Goal: Find specific page/section: Find specific page/section

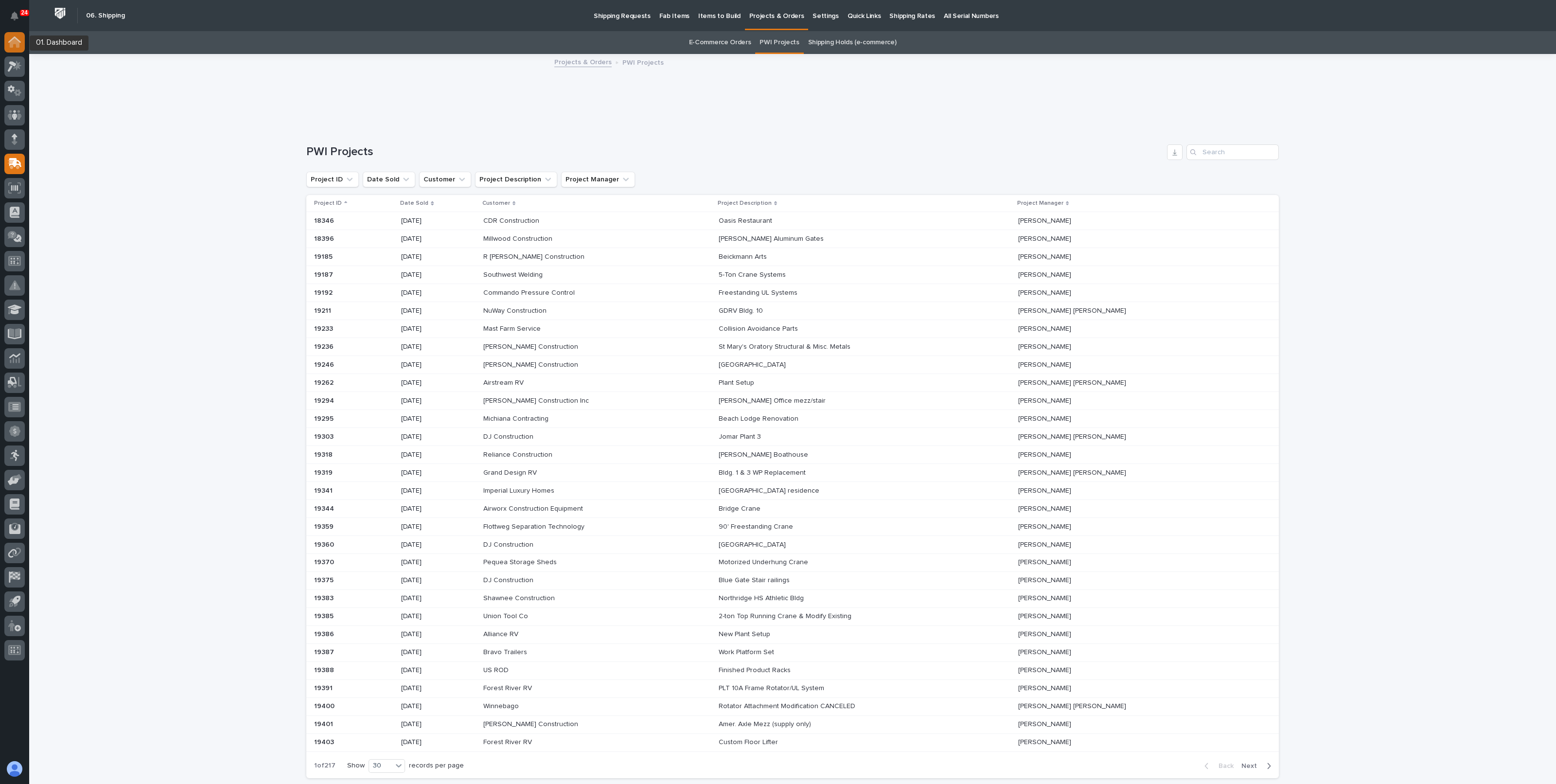
click at [12, 43] on icon at bounding box center [14, 43] width 10 height 10
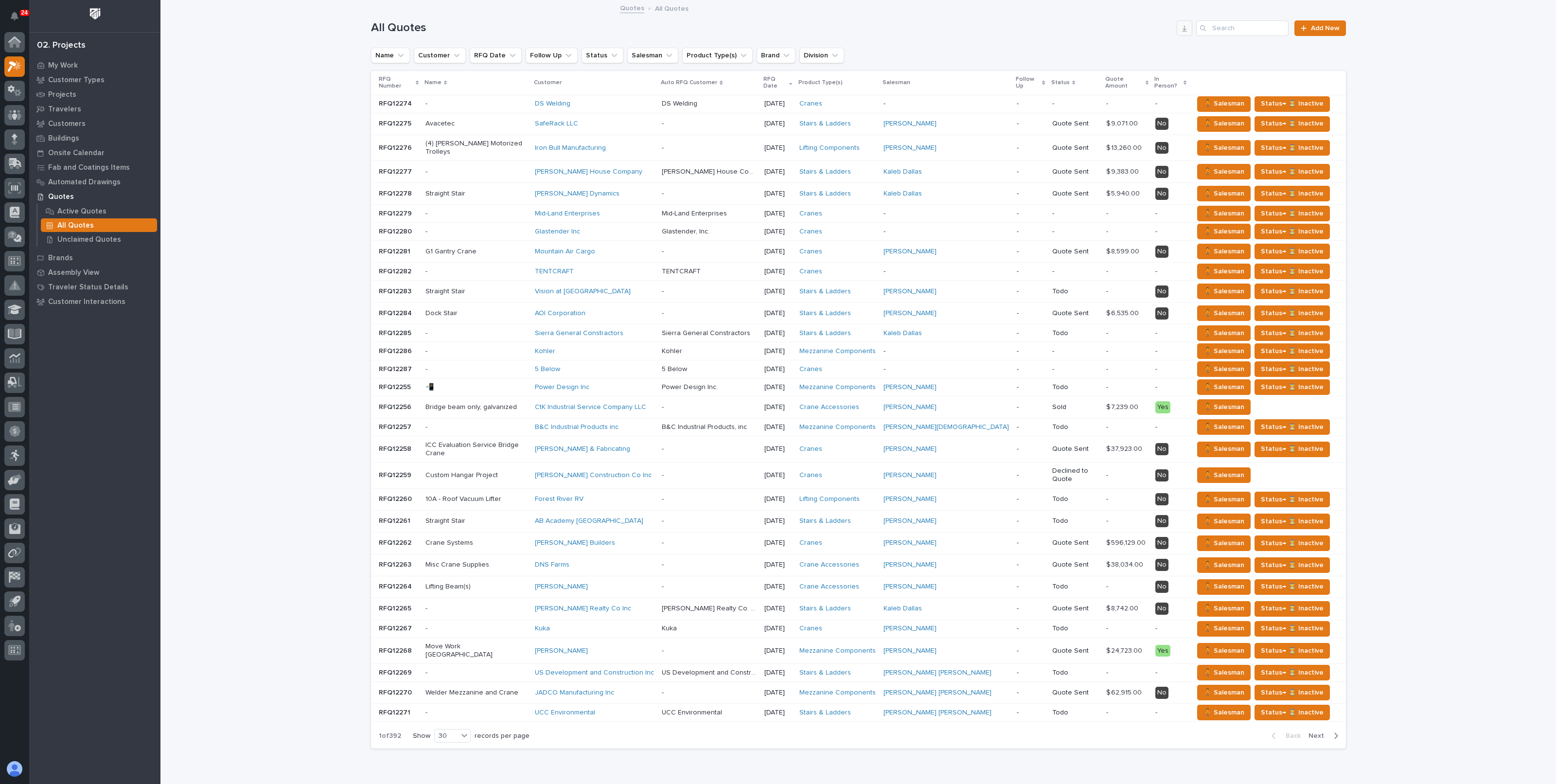
click at [1186, 26] on button "button" at bounding box center [1185, 28] width 16 height 16
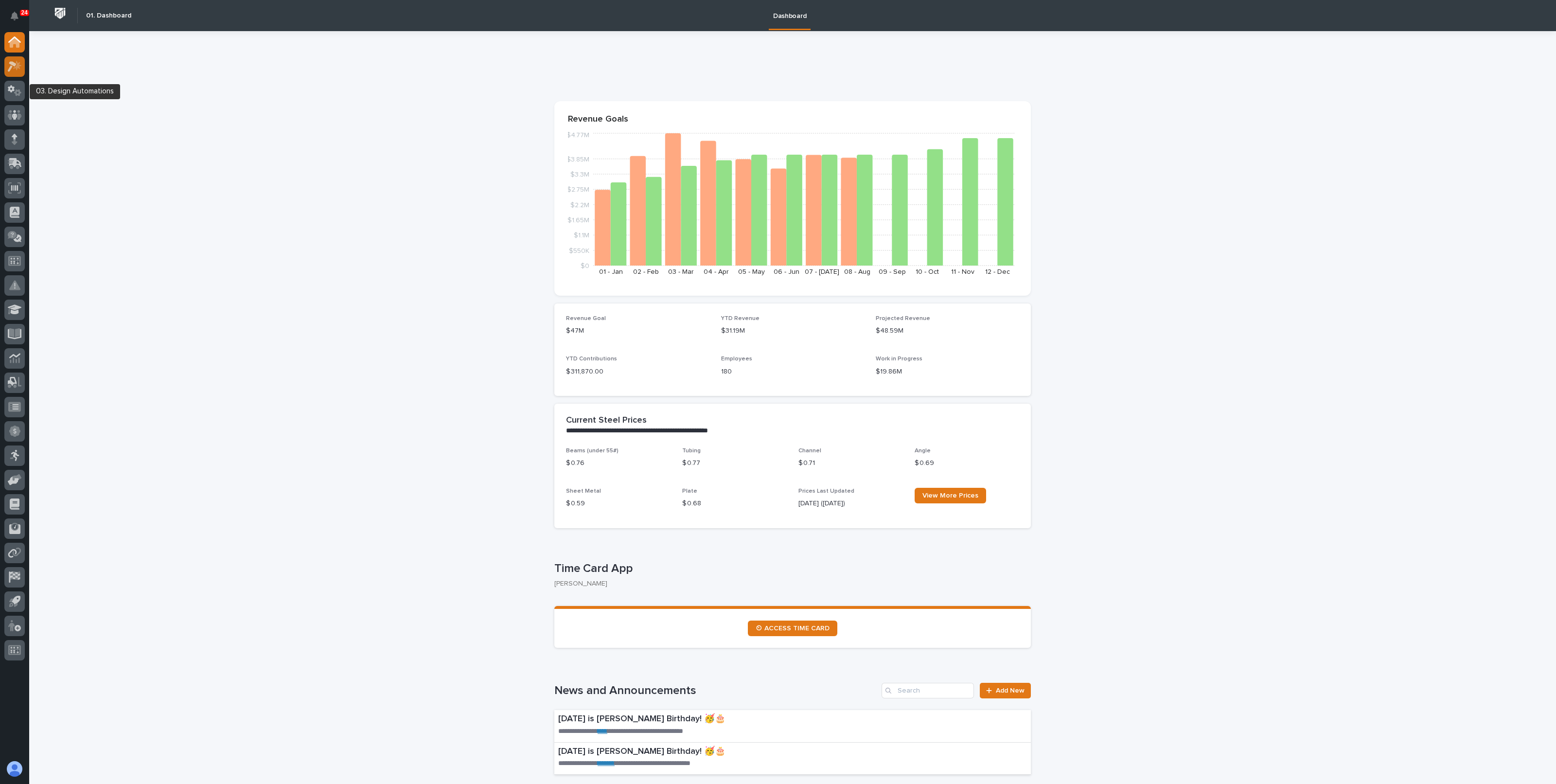
click at [14, 74] on div at bounding box center [14, 66] width 21 height 21
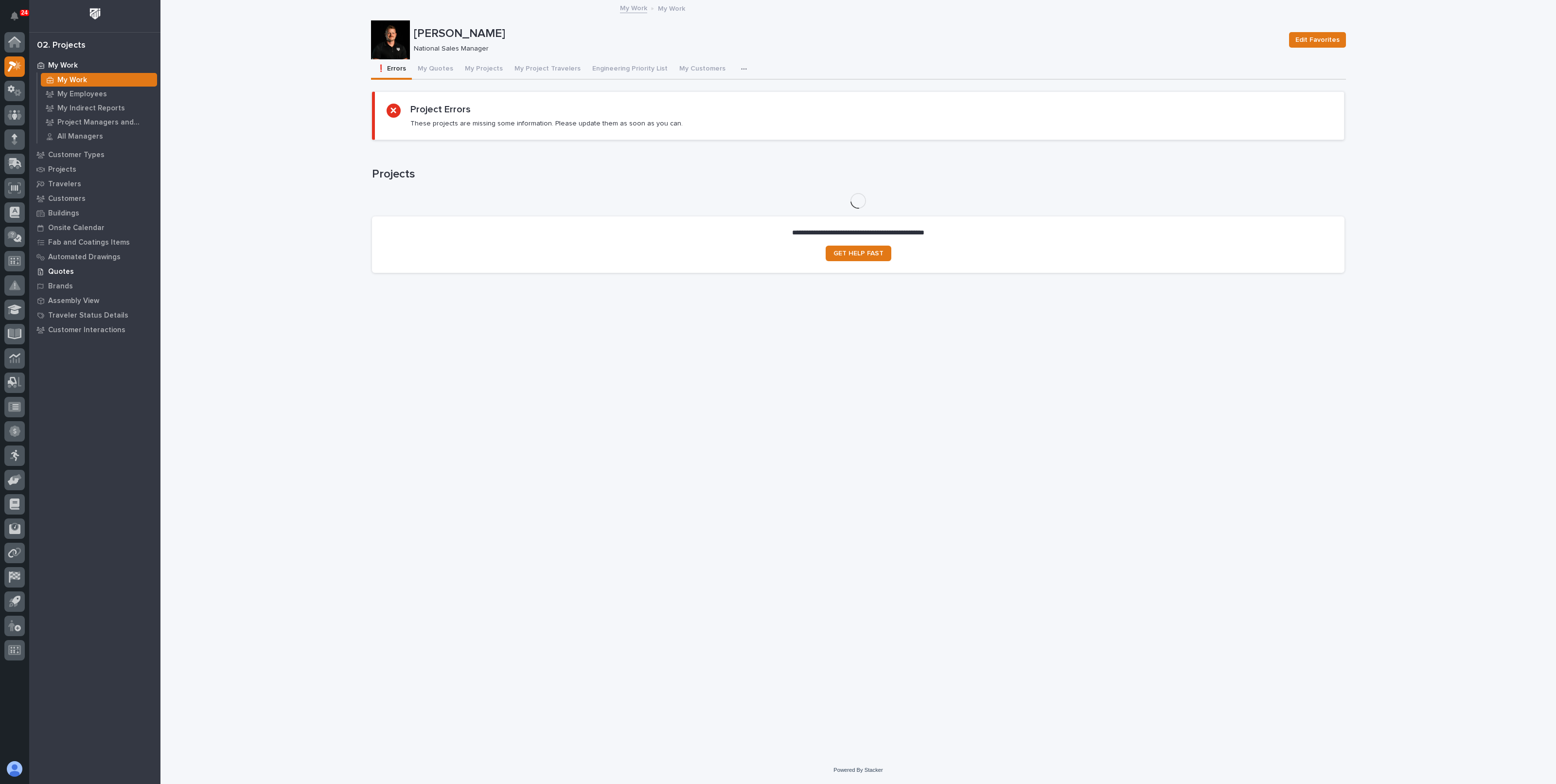
click at [67, 269] on p "Quotes" at bounding box center [61, 272] width 26 height 8
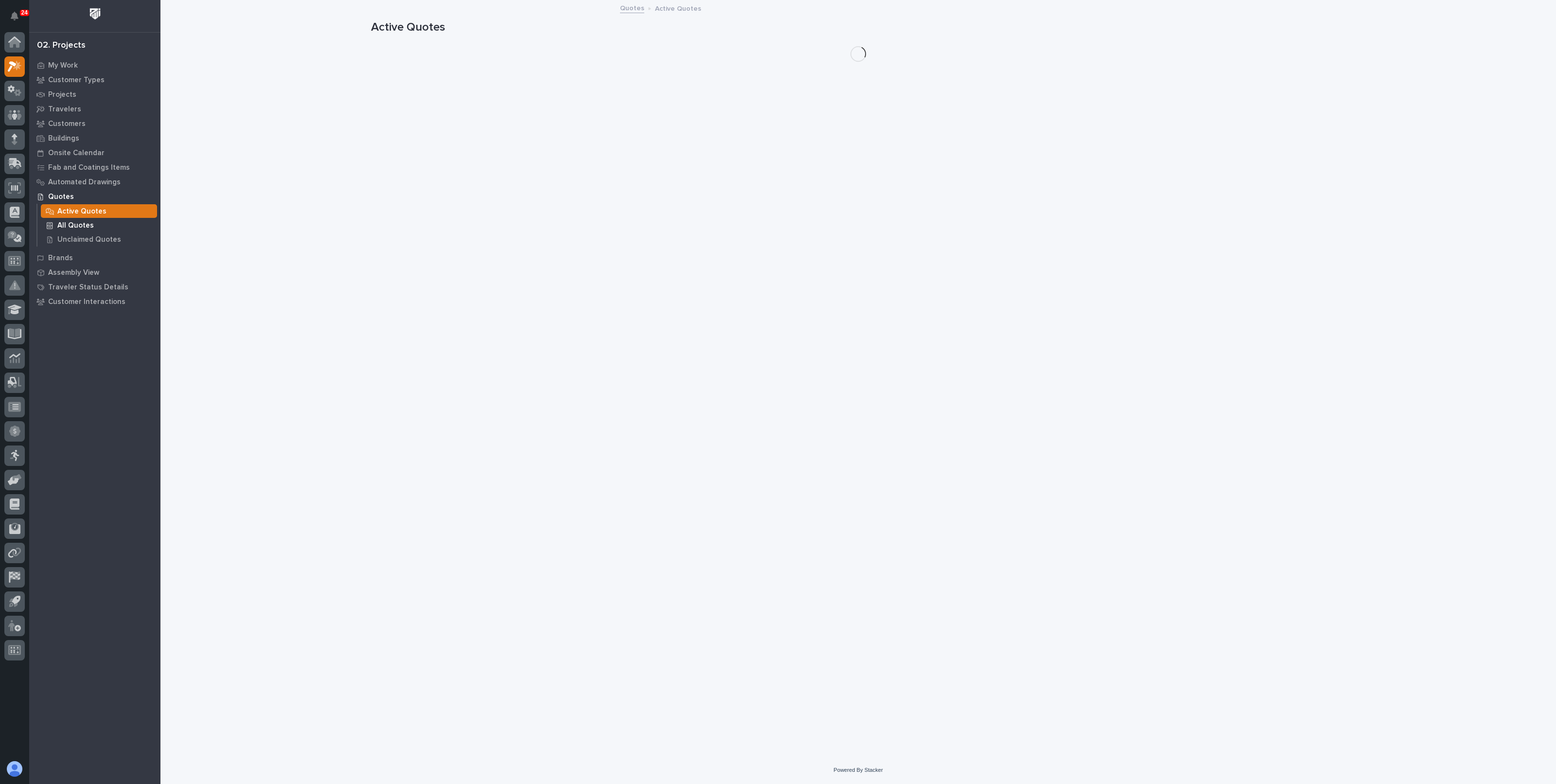
click at [80, 223] on p "All Quotes" at bounding box center [76, 225] width 36 height 8
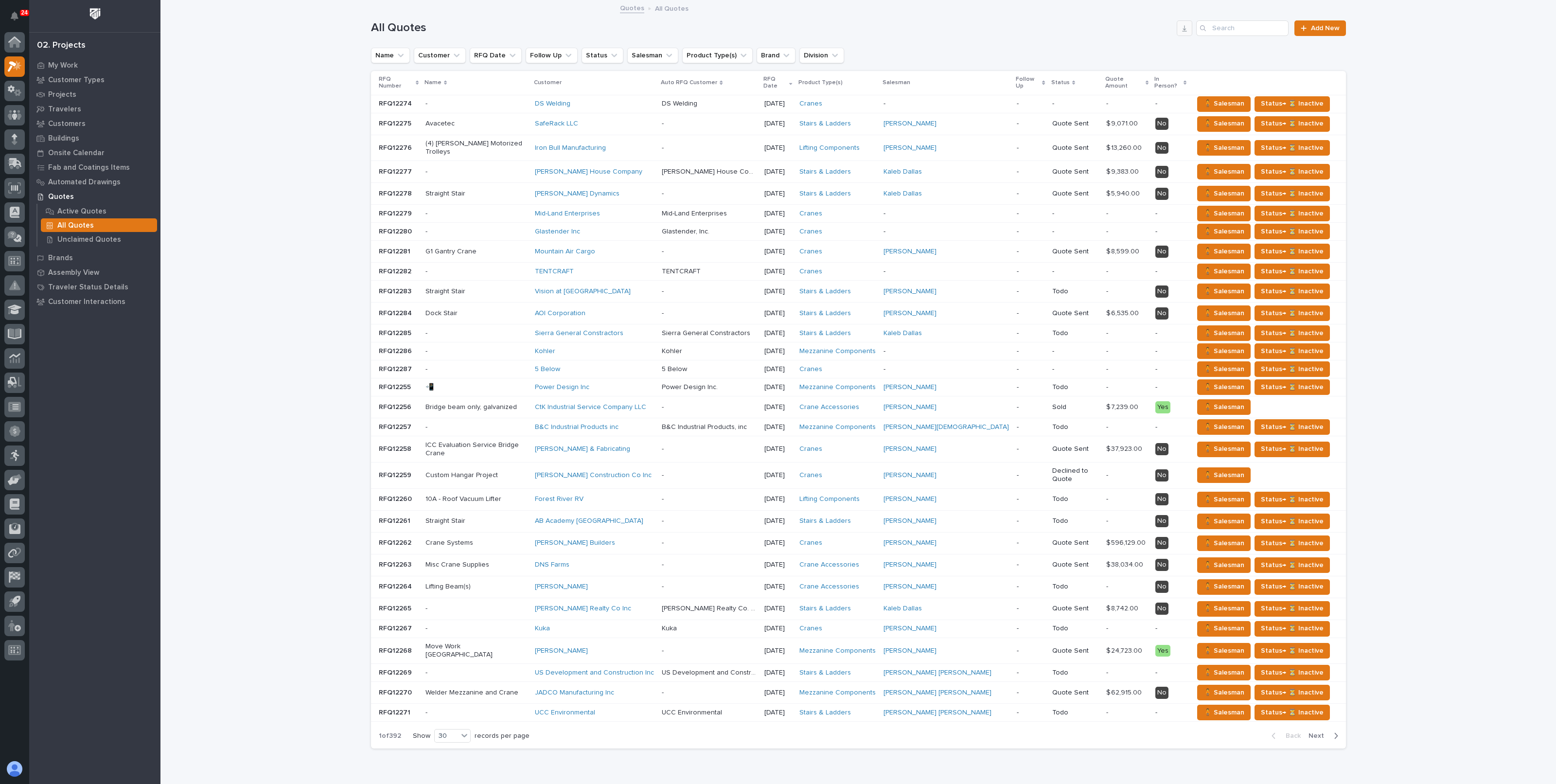
click at [1179, 33] on button "button" at bounding box center [1185, 28] width 16 height 16
click at [1130, 19] on div "All Quotes Add New" at bounding box center [858, 24] width 975 height 47
drag, startPoint x: 1130, startPoint y: 19, endPoint x: 1084, endPoint y: 22, distance: 46.1
click at [1084, 22] on h1 "All Quotes" at bounding box center [772, 28] width 802 height 14
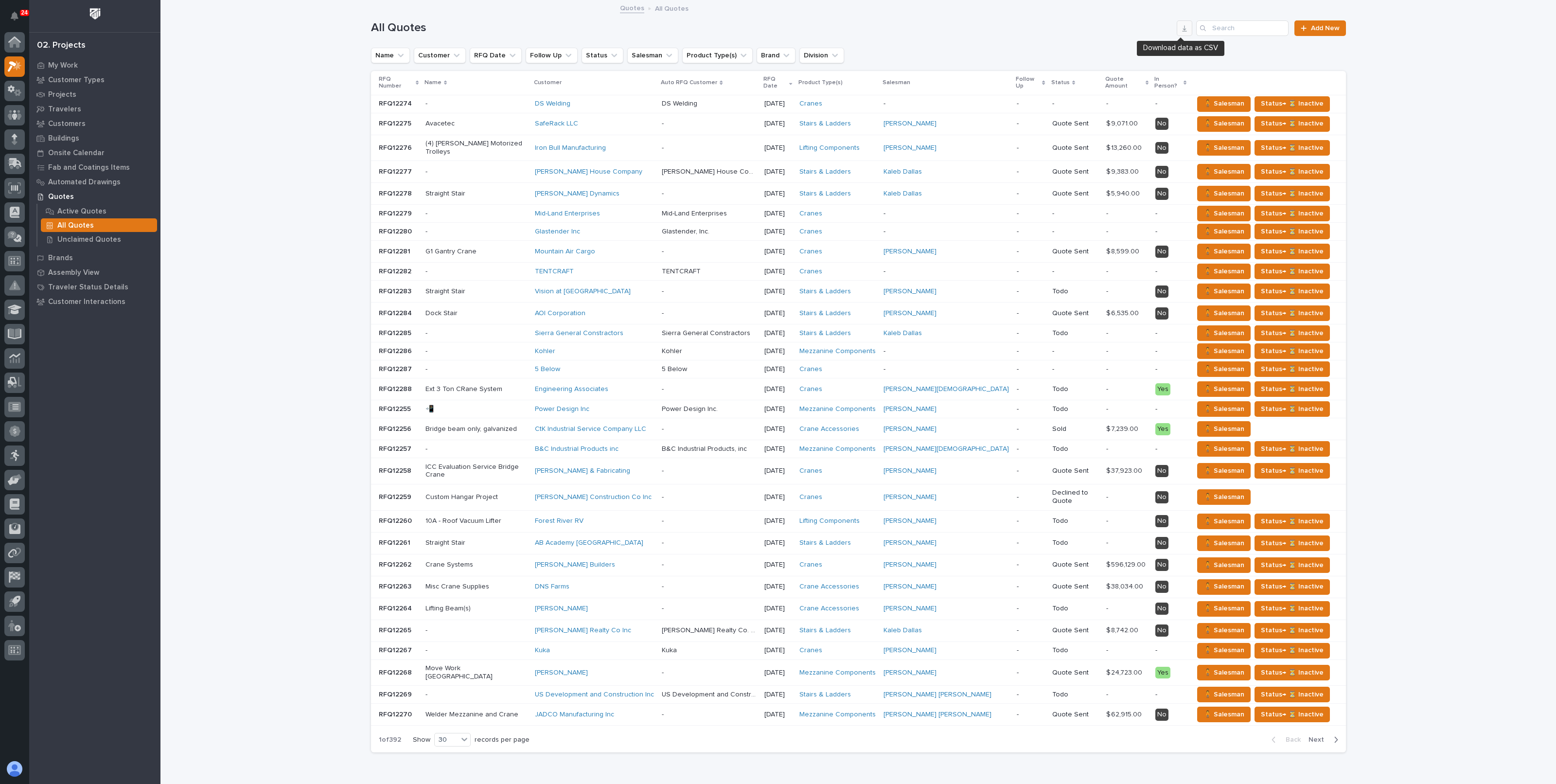
click at [1182, 28] on icon "button" at bounding box center [1185, 28] width 5 height 6
click at [1154, 33] on h1 "All Quotes" at bounding box center [772, 28] width 802 height 14
click at [1177, 31] on button "button" at bounding box center [1185, 28] width 16 height 16
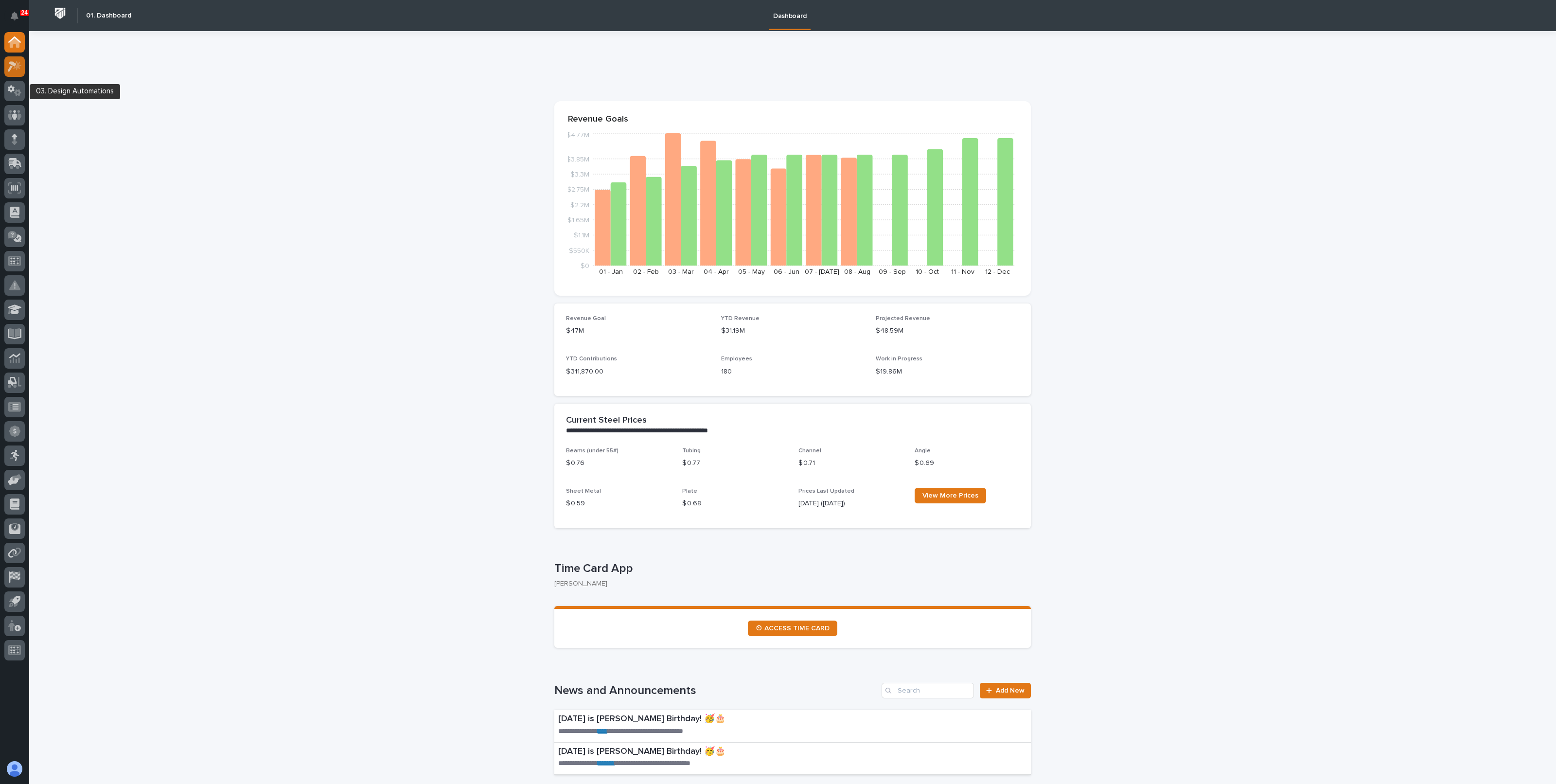
click at [16, 67] on icon at bounding box center [18, 65] width 8 height 10
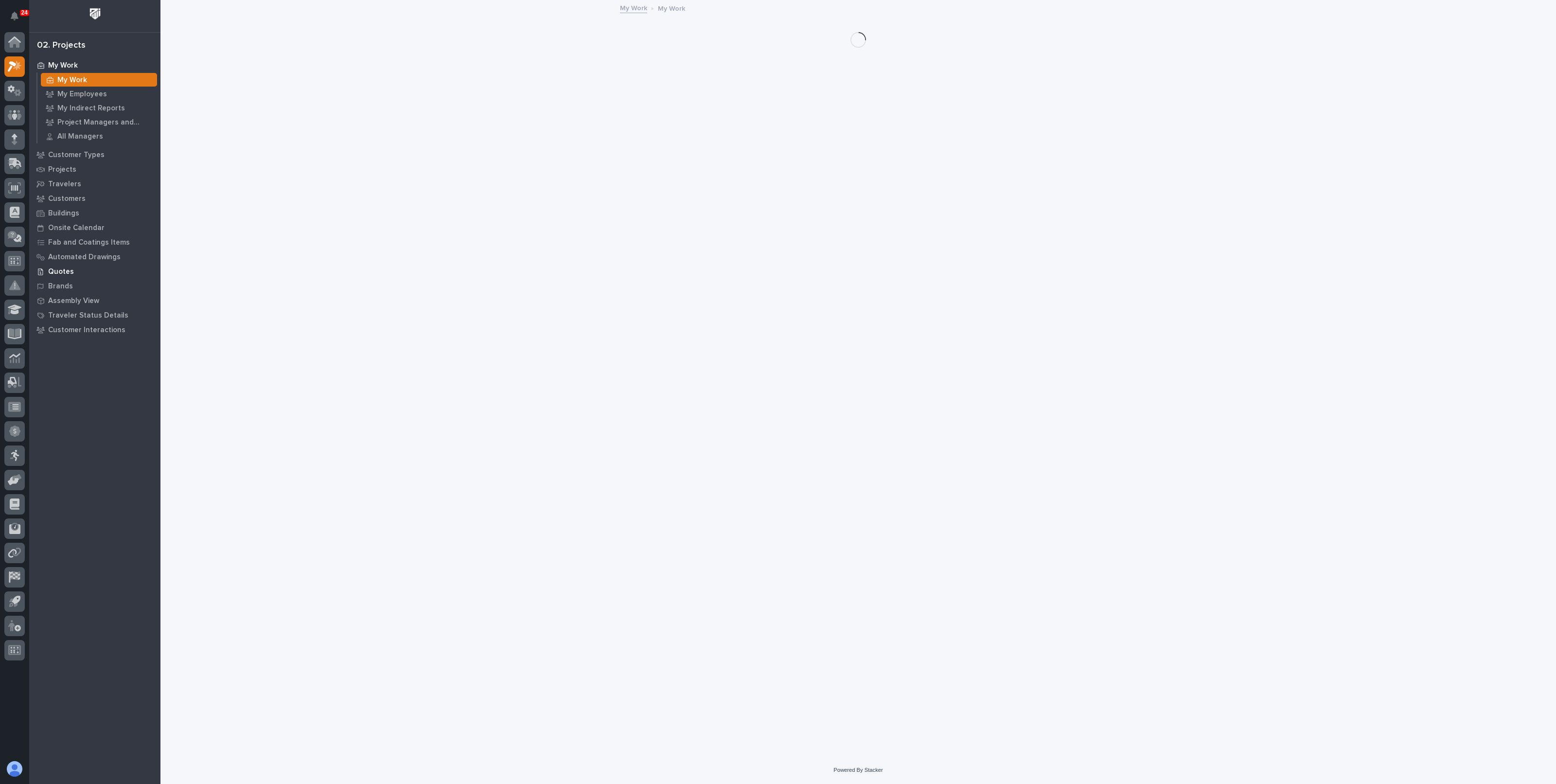
click at [78, 273] on div "Quotes" at bounding box center [94, 271] width 126 height 14
click at [81, 226] on p "All Quotes" at bounding box center [76, 225] width 36 height 8
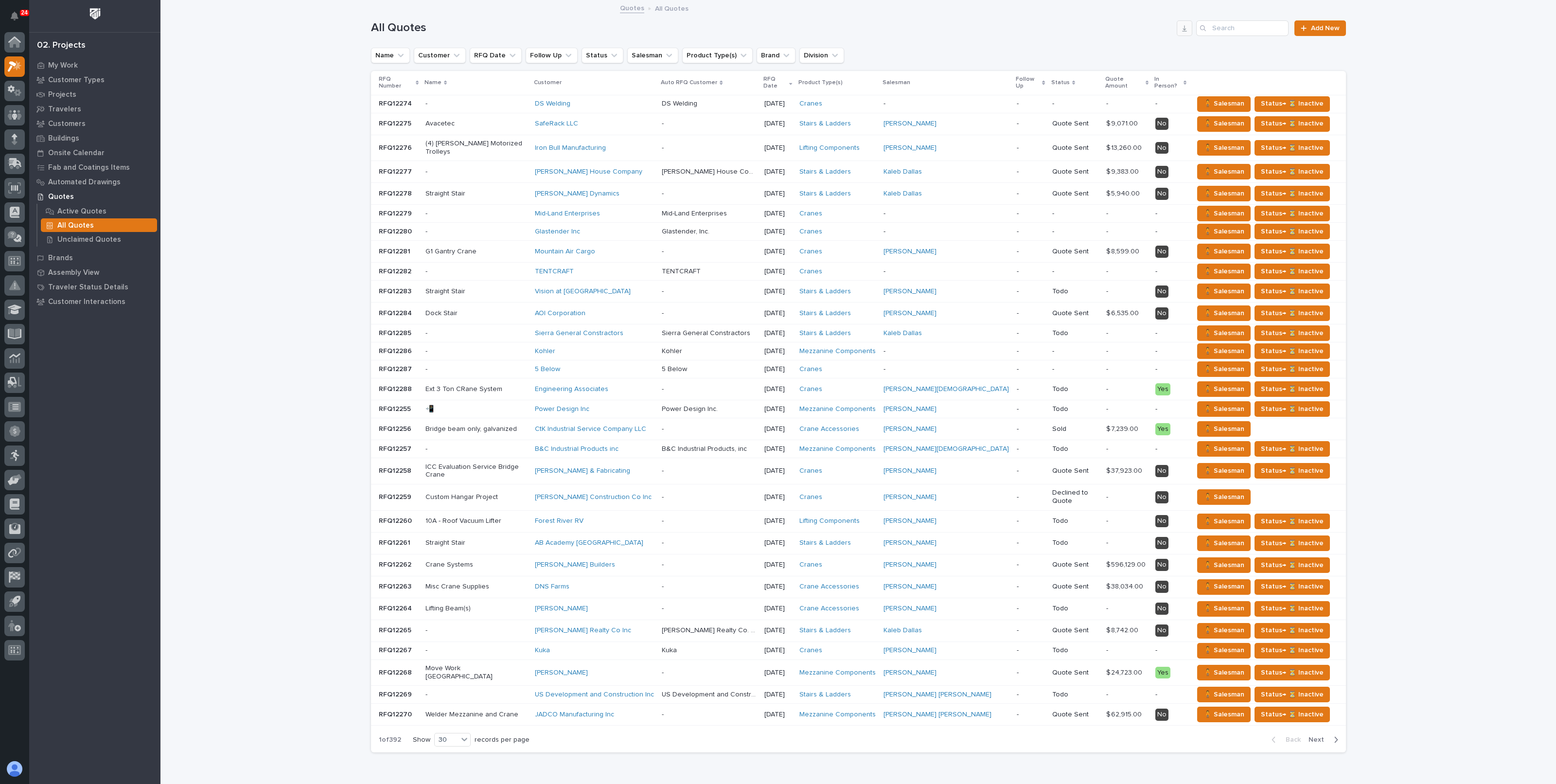
click at [1181, 31] on icon "button" at bounding box center [1185, 28] width 8 height 8
